Goal: Transaction & Acquisition: Purchase product/service

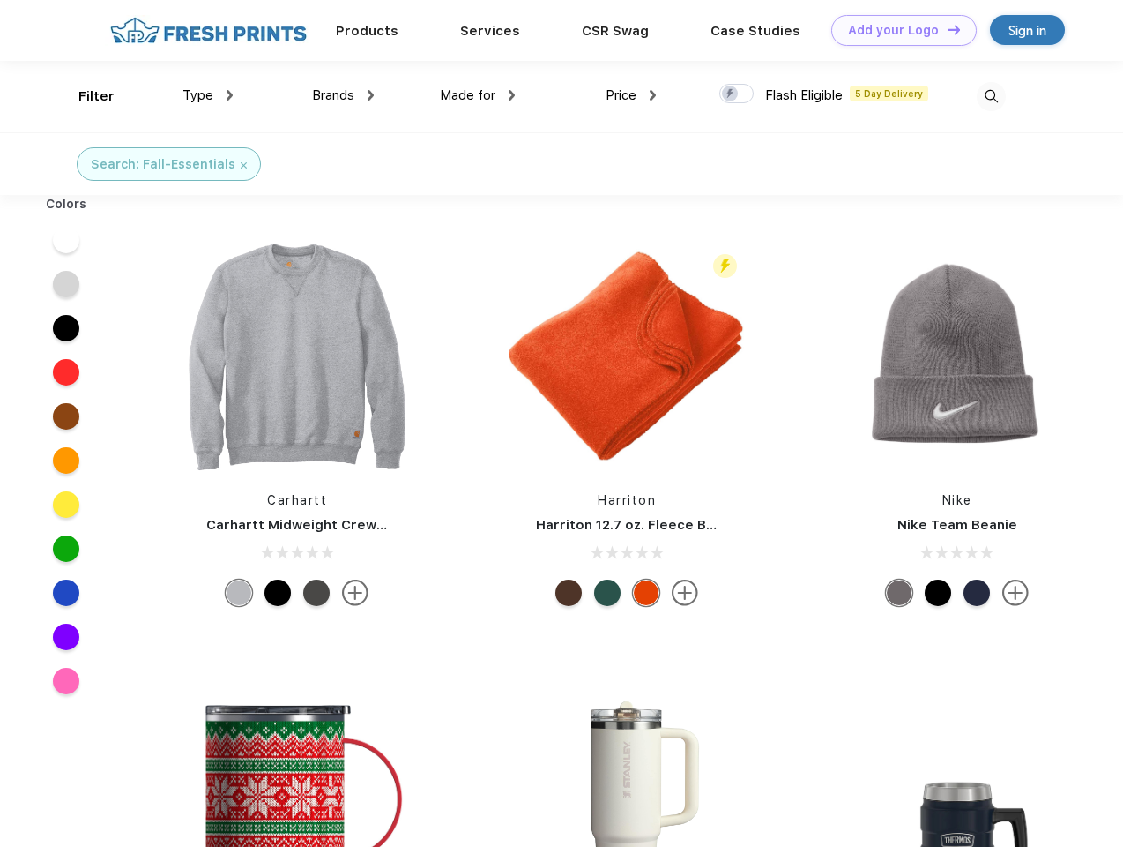
click at [898, 30] on link "Add your Logo Design Tool" at bounding box center [904, 30] width 145 height 31
click at [0, 0] on div "Design Tool" at bounding box center [0, 0] width 0 height 0
click at [946, 29] on link "Add your Logo Design Tool" at bounding box center [904, 30] width 145 height 31
click at [85, 96] on div "Filter" at bounding box center [96, 96] width 36 height 20
click at [208, 95] on span "Type" at bounding box center [198, 95] width 31 height 16
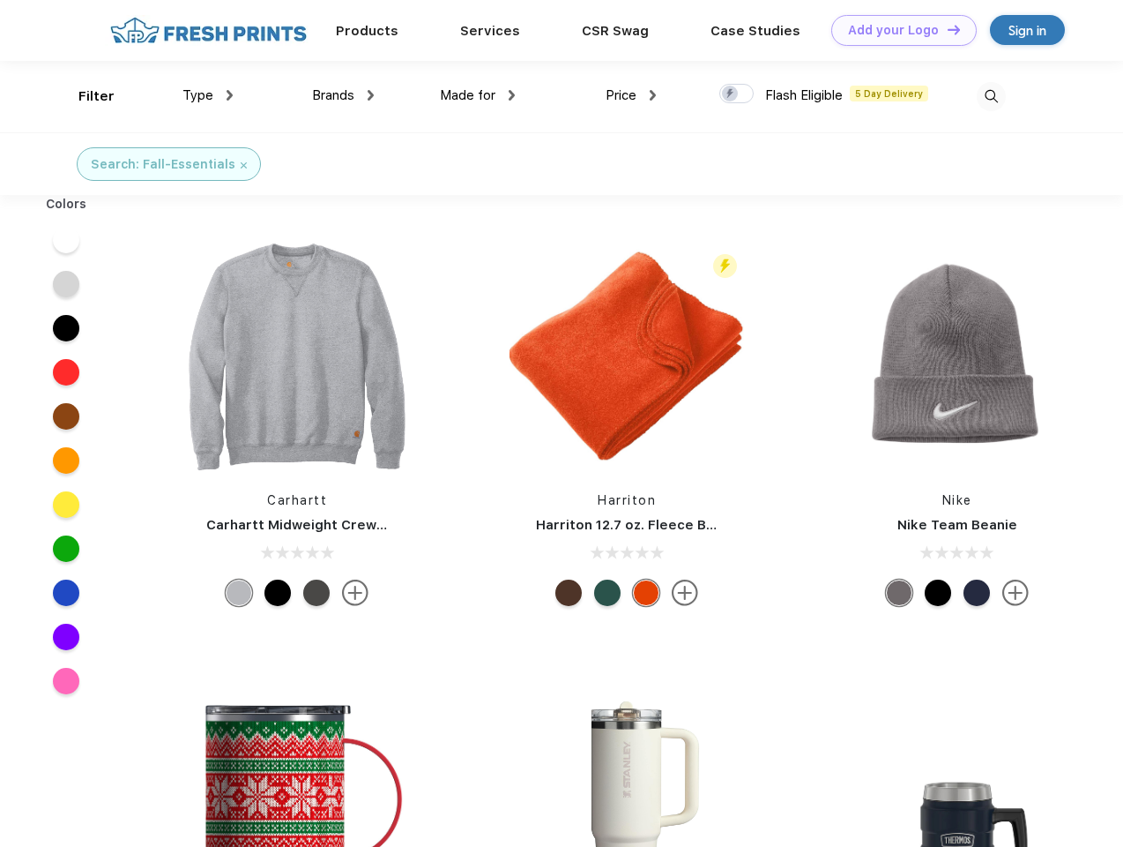
click at [343, 95] on span "Brands" at bounding box center [333, 95] width 42 height 16
click at [478, 95] on span "Made for" at bounding box center [468, 95] width 56 height 16
click at [631, 95] on span "Price" at bounding box center [621, 95] width 31 height 16
click at [737, 94] on div at bounding box center [737, 93] width 34 height 19
click at [731, 94] on input "checkbox" at bounding box center [725, 88] width 11 height 11
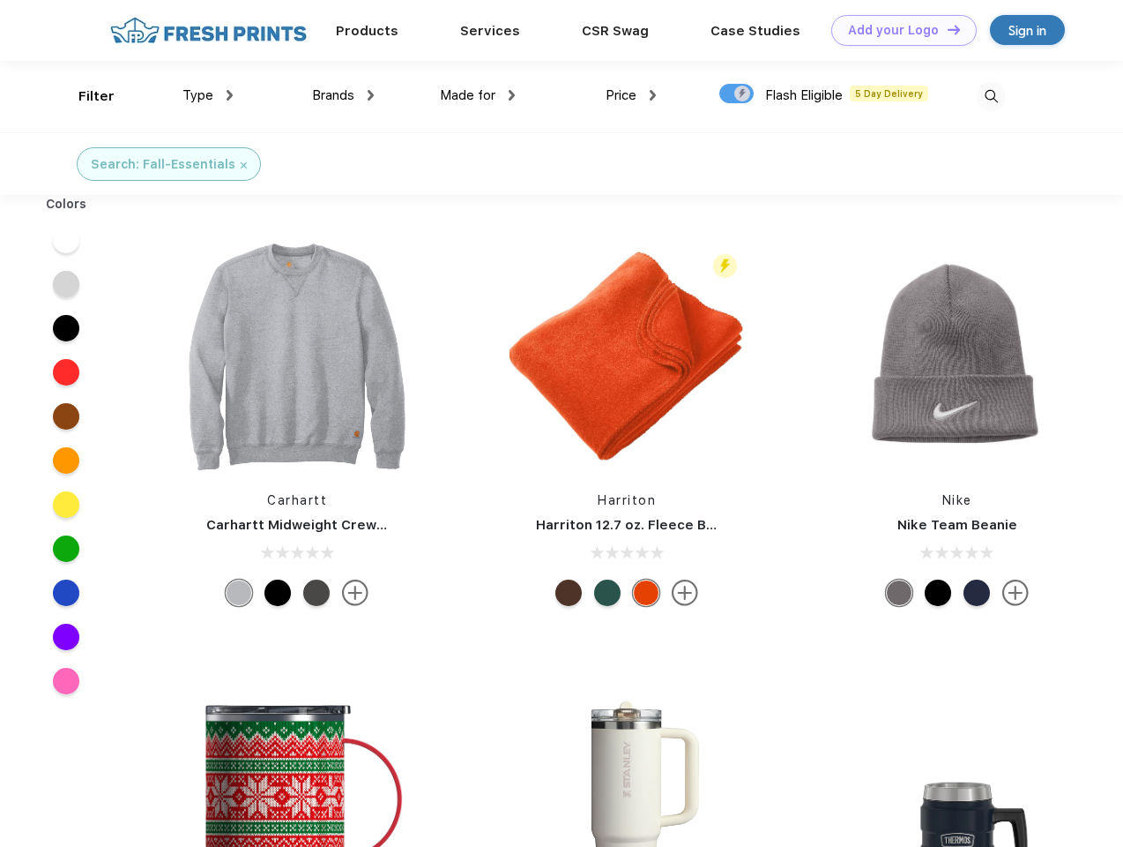
click at [991, 96] on img at bounding box center [991, 96] width 29 height 29
